Goal: Task Accomplishment & Management: Manage account settings

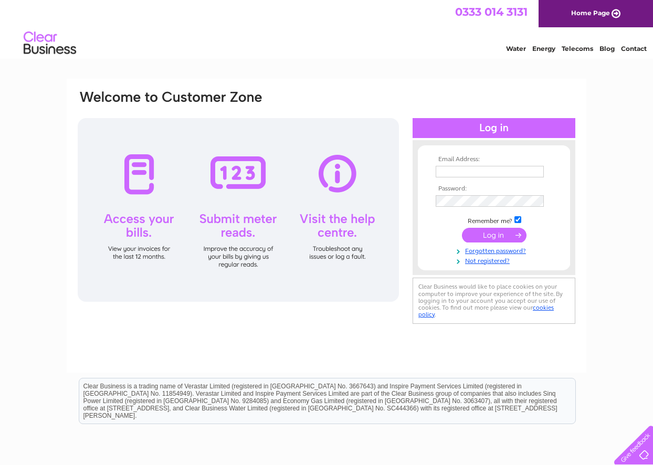
type input "jess@inklingillustration.com"
click at [511, 234] on input "submit" at bounding box center [494, 235] width 65 height 15
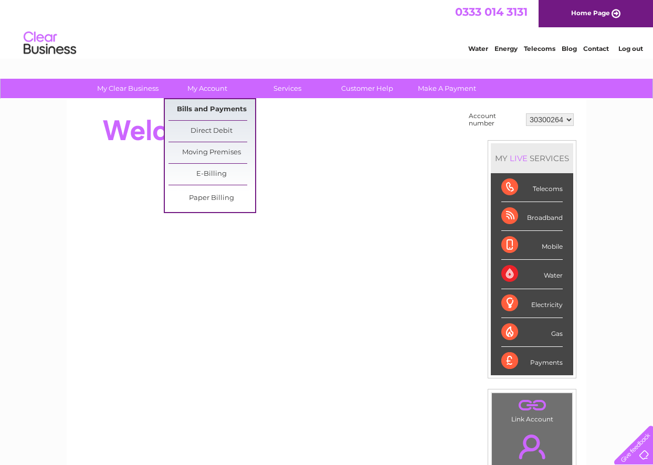
click at [208, 109] on link "Bills and Payments" at bounding box center [211, 109] width 87 height 21
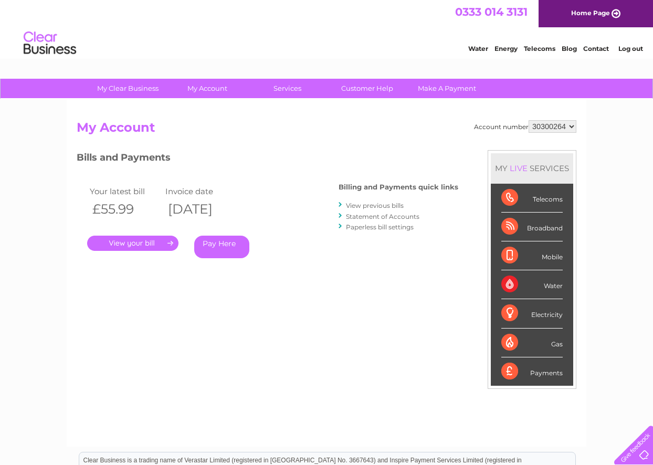
click at [142, 244] on link "." at bounding box center [132, 243] width 91 height 15
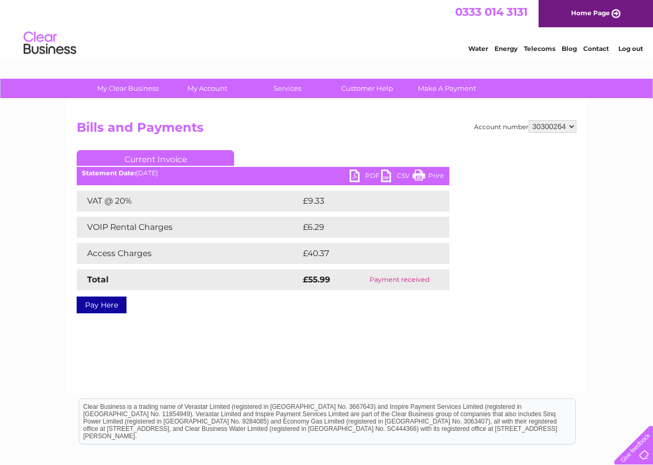
click at [365, 176] on link "PDF" at bounding box center [364, 176] width 31 height 15
